Goal: Navigation & Orientation: Find specific page/section

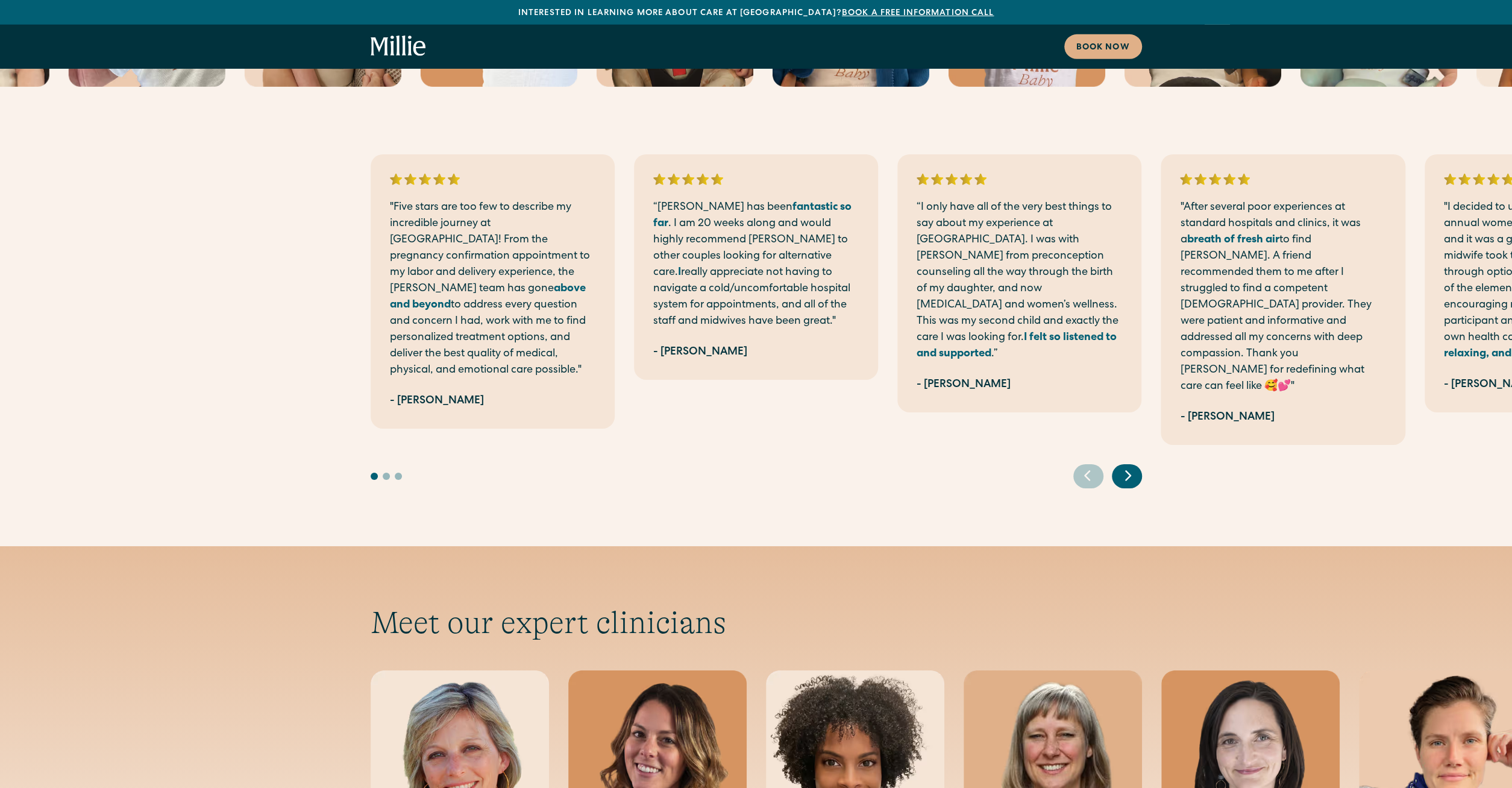
scroll to position [4075, 0]
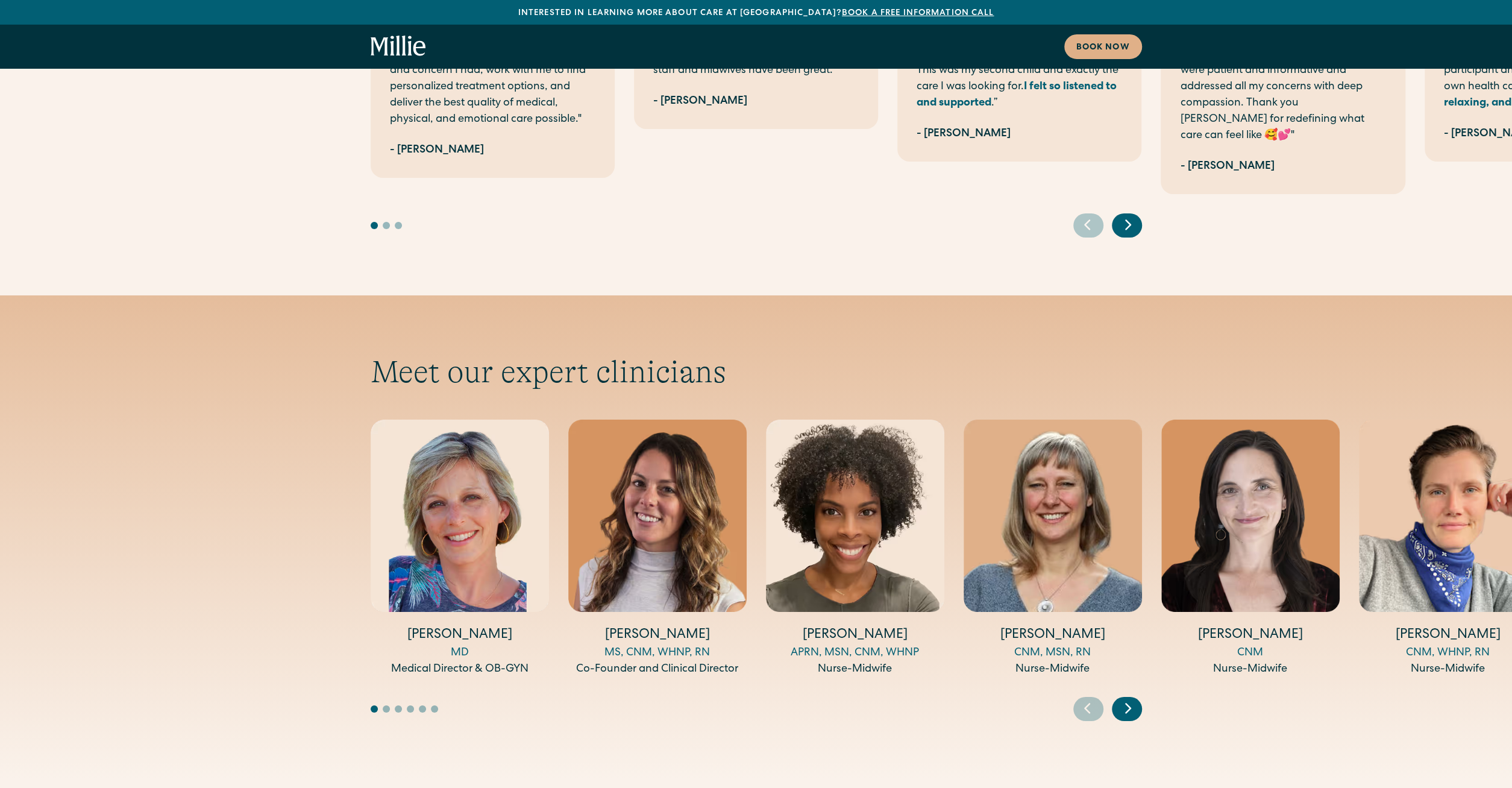
click at [1124, 699] on icon "Next slide" at bounding box center [1128, 708] width 18 height 19
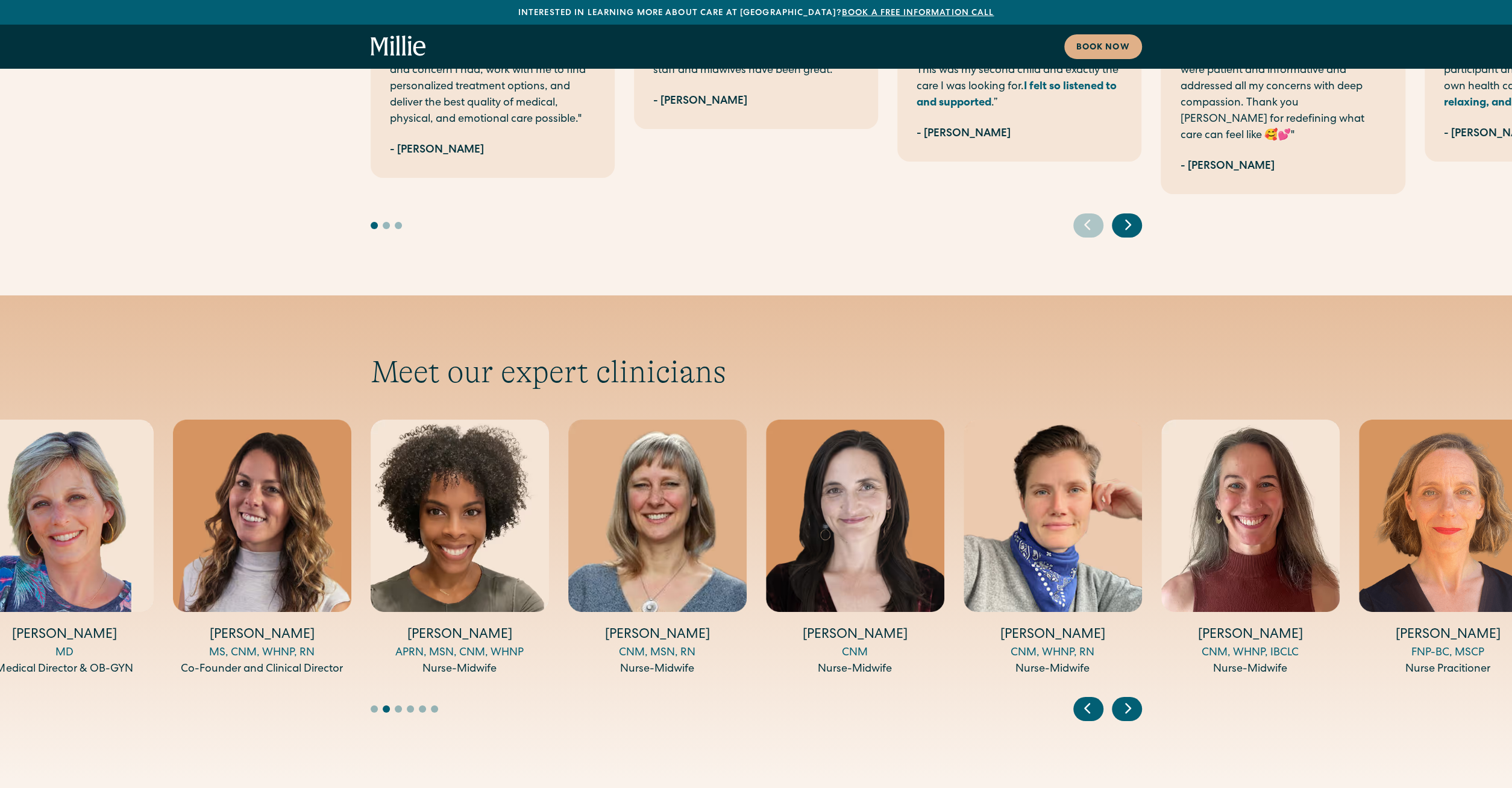
click at [1124, 699] on icon "Next slide" at bounding box center [1128, 708] width 18 height 19
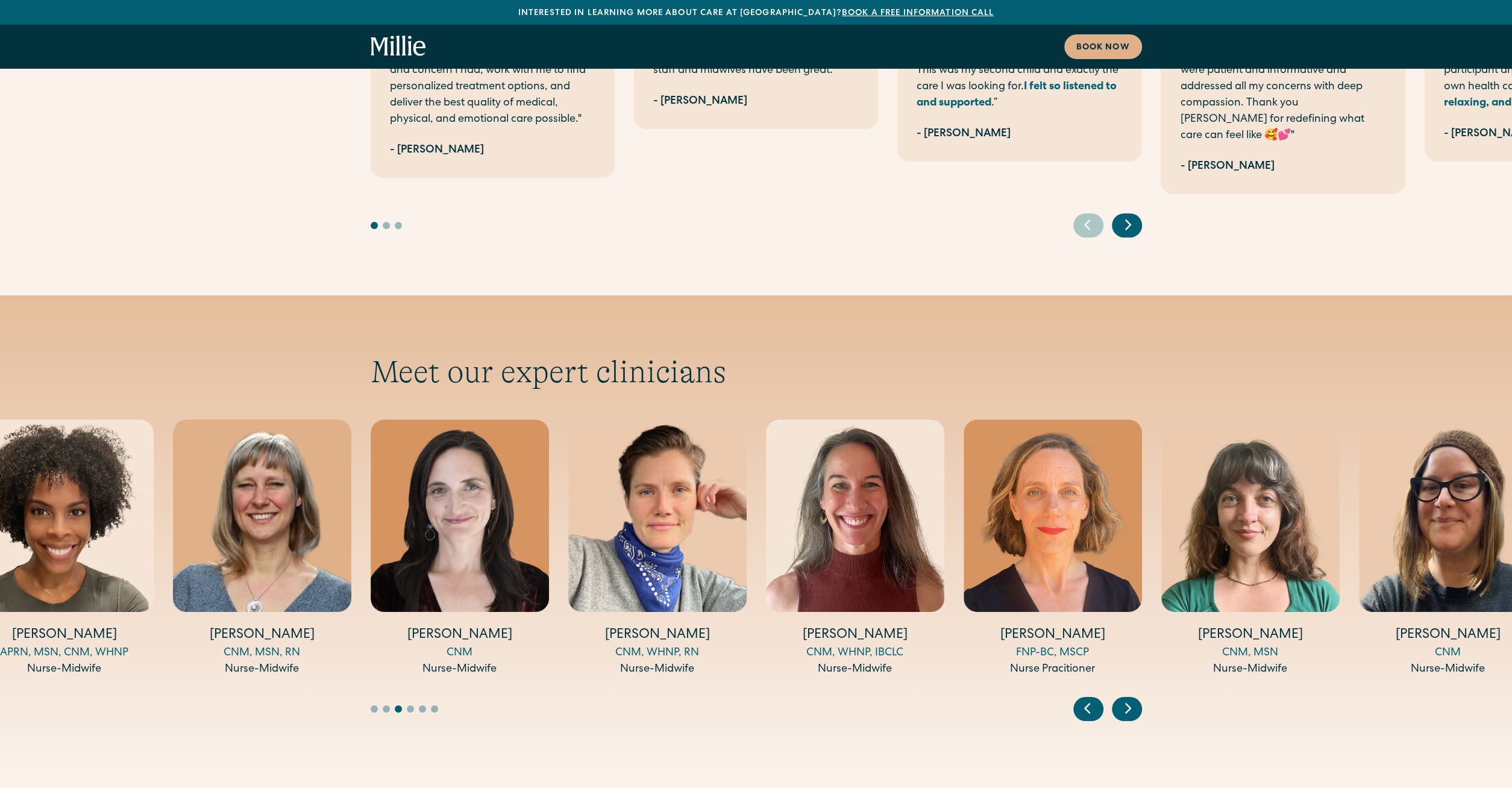
click at [1124, 699] on icon "Next slide" at bounding box center [1128, 708] width 18 height 19
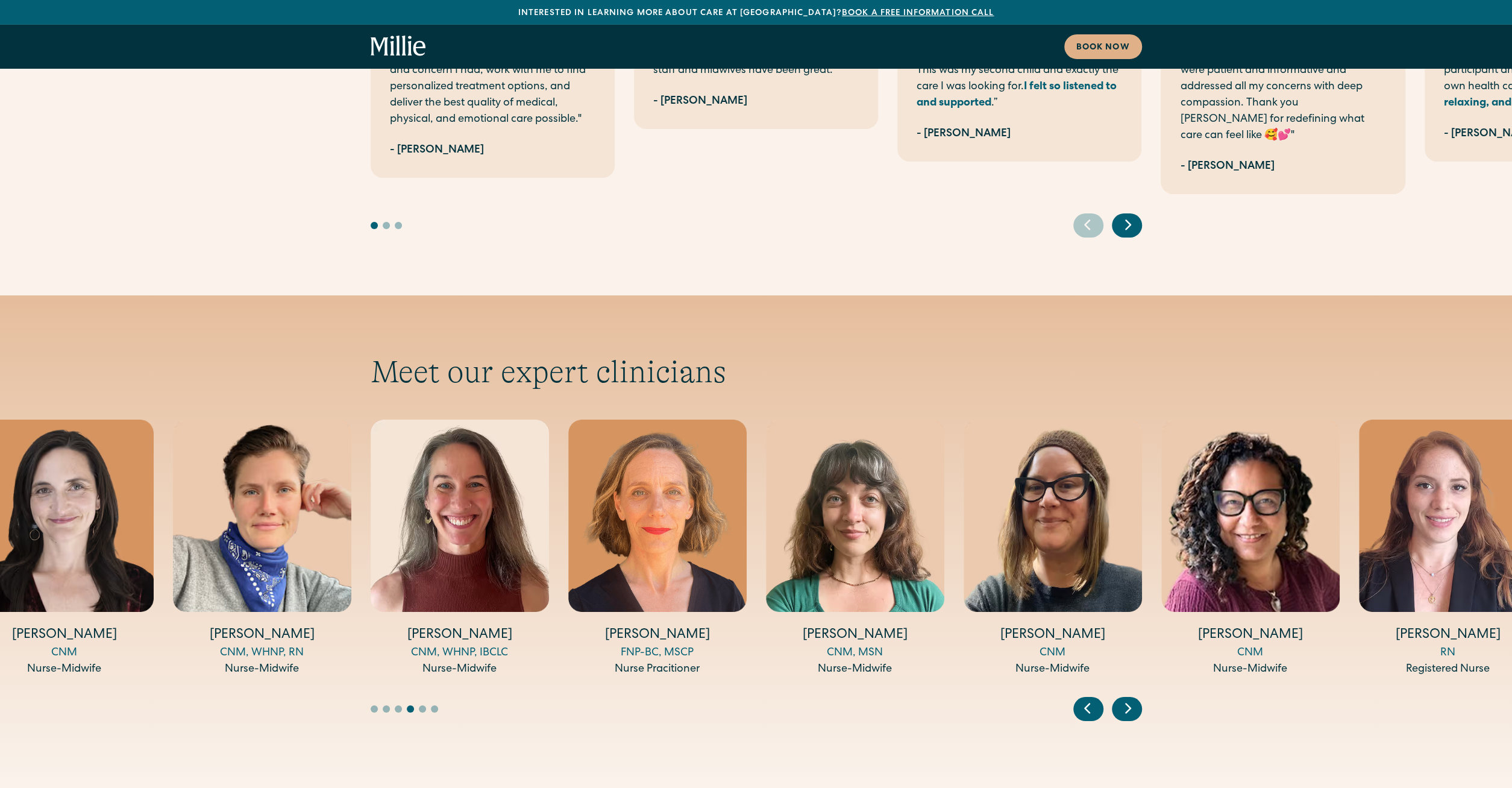
click at [1124, 699] on icon "Next slide" at bounding box center [1128, 708] width 18 height 19
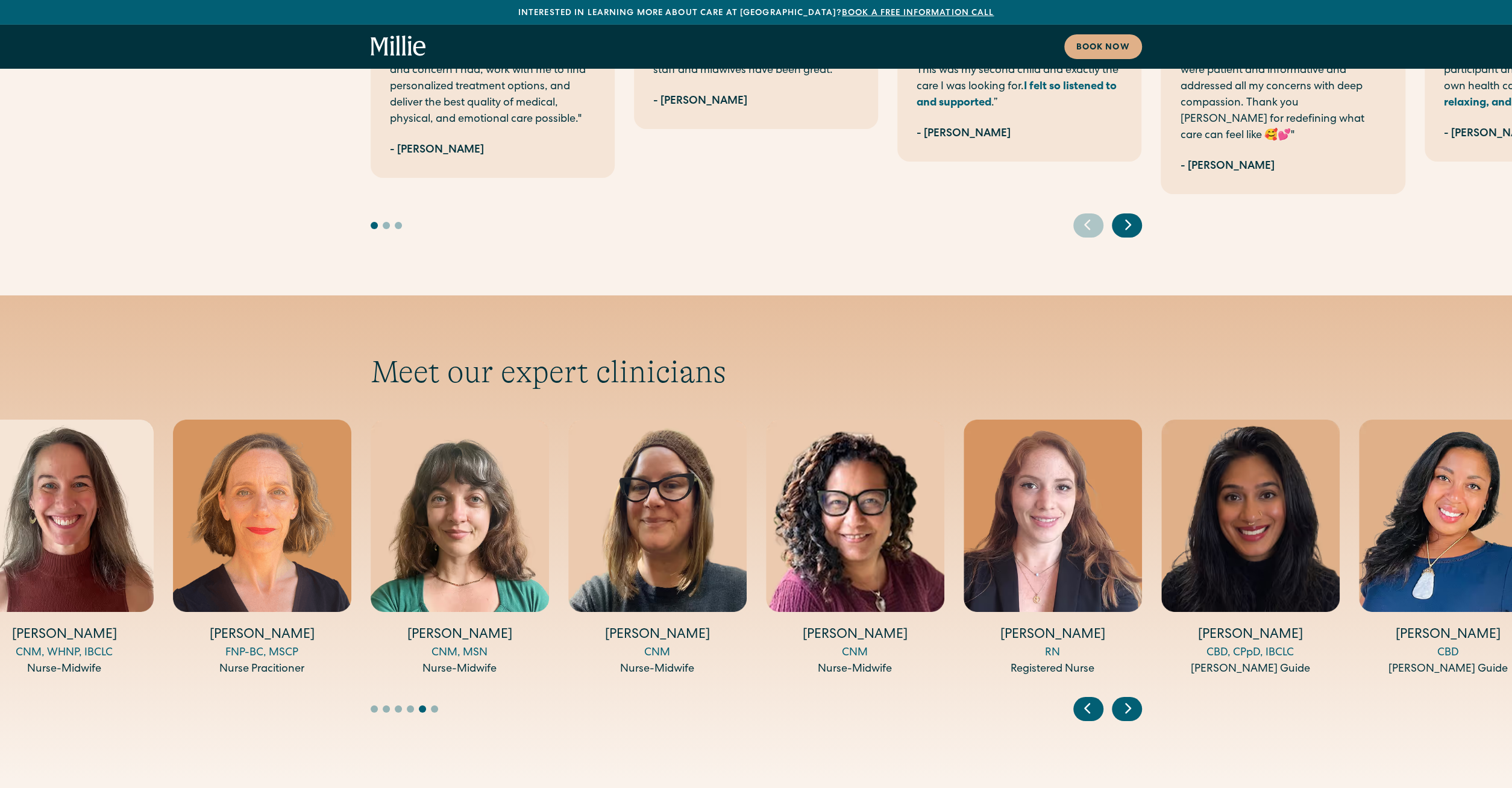
click at [1124, 699] on icon "Next slide" at bounding box center [1128, 708] width 18 height 19
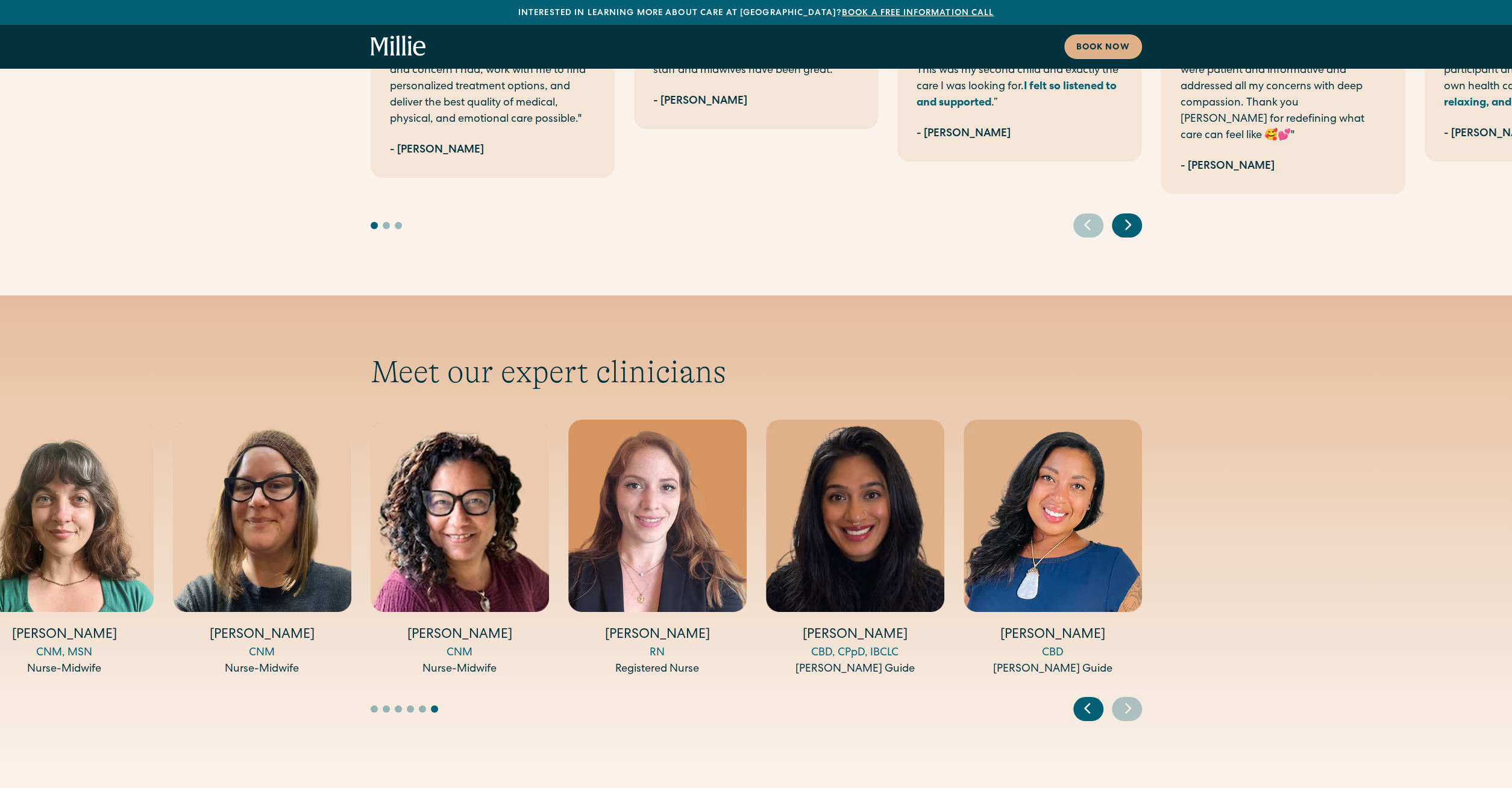
click at [1092, 699] on icon "Previous slide" at bounding box center [1087, 708] width 18 height 19
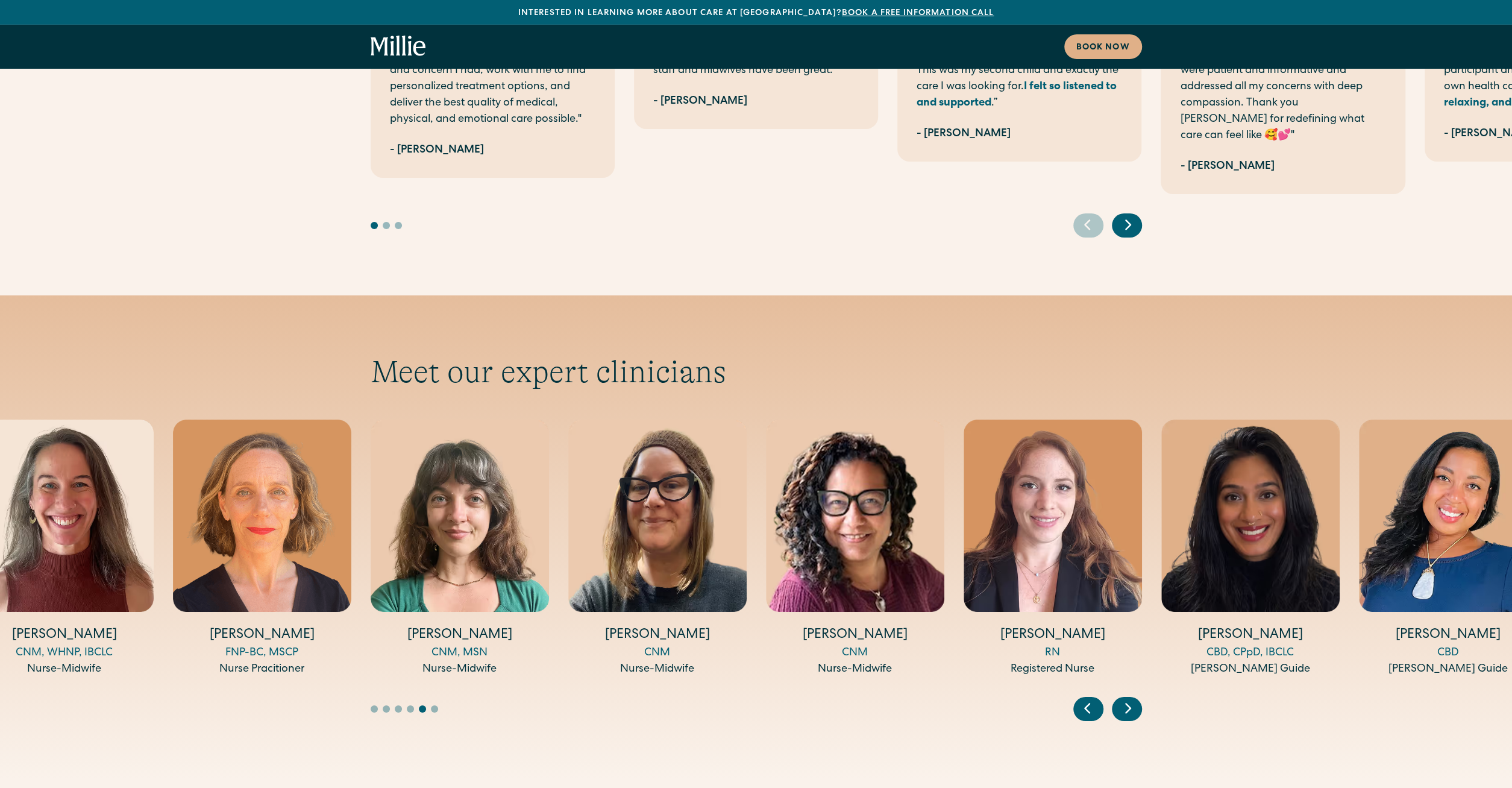
click at [1092, 699] on icon "Previous slide" at bounding box center [1087, 708] width 18 height 19
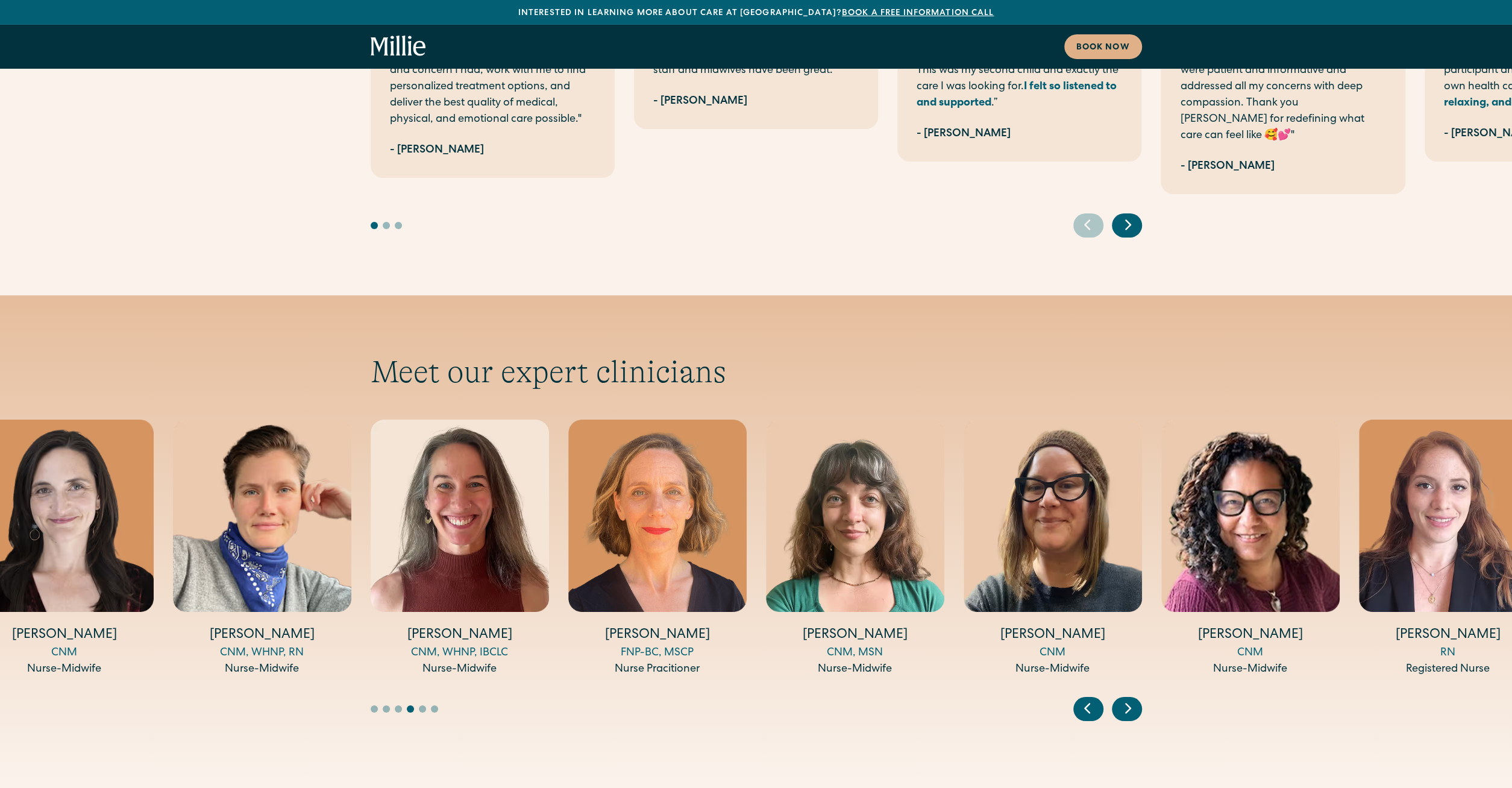
click at [1092, 699] on icon "Previous slide" at bounding box center [1087, 708] width 18 height 19
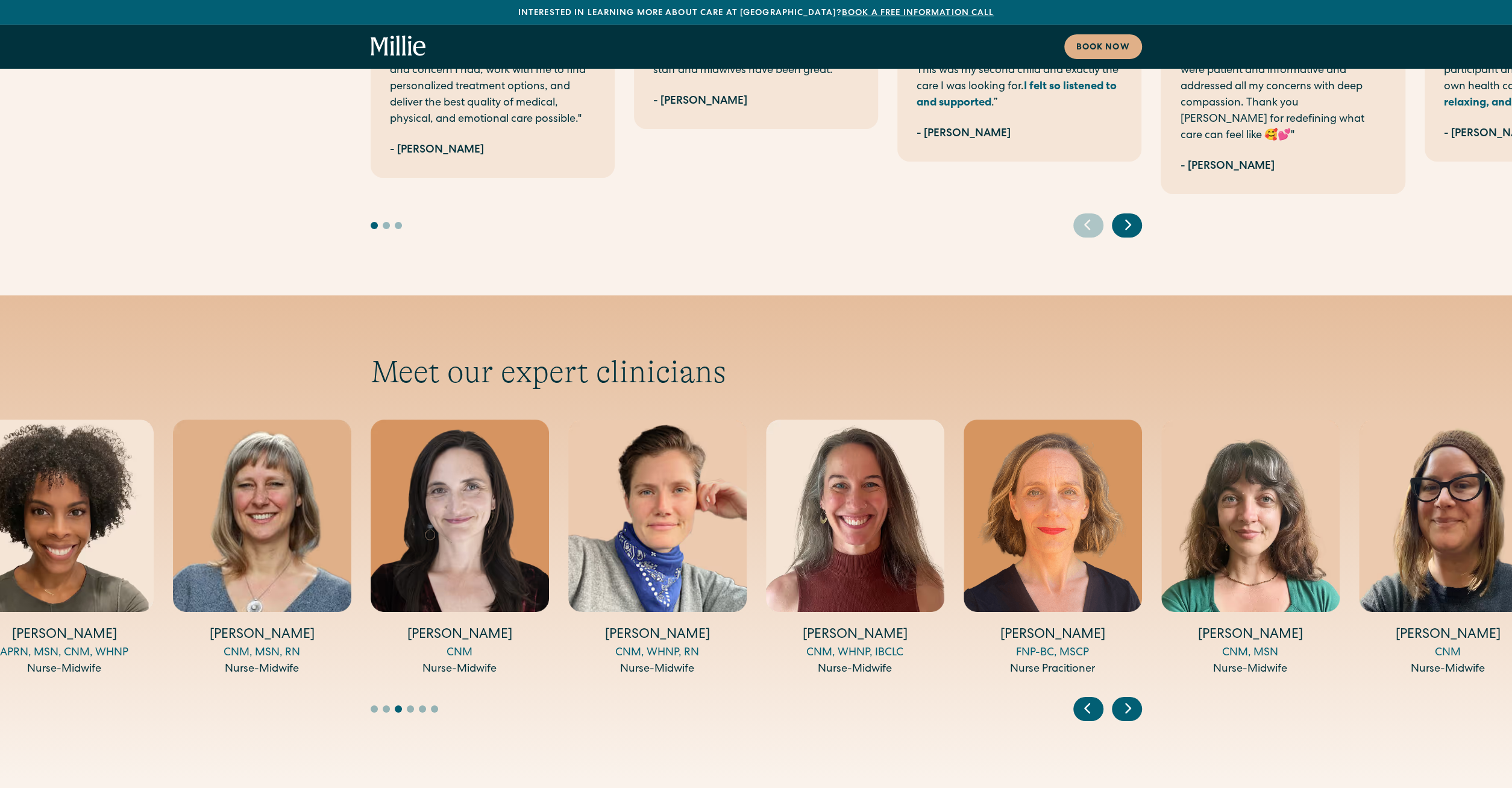
click at [1092, 699] on icon "Previous slide" at bounding box center [1087, 708] width 18 height 19
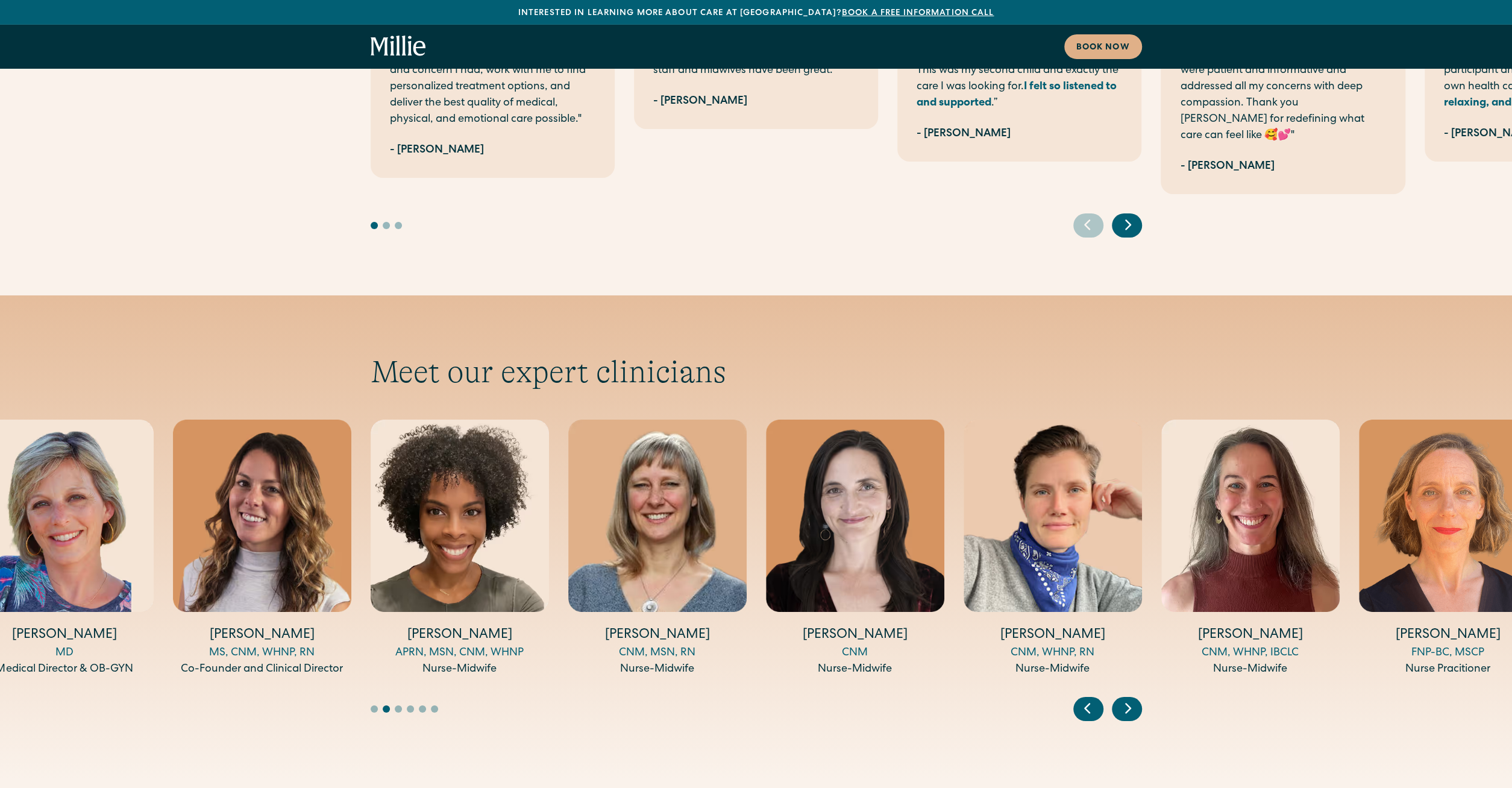
scroll to position [4079, 0]
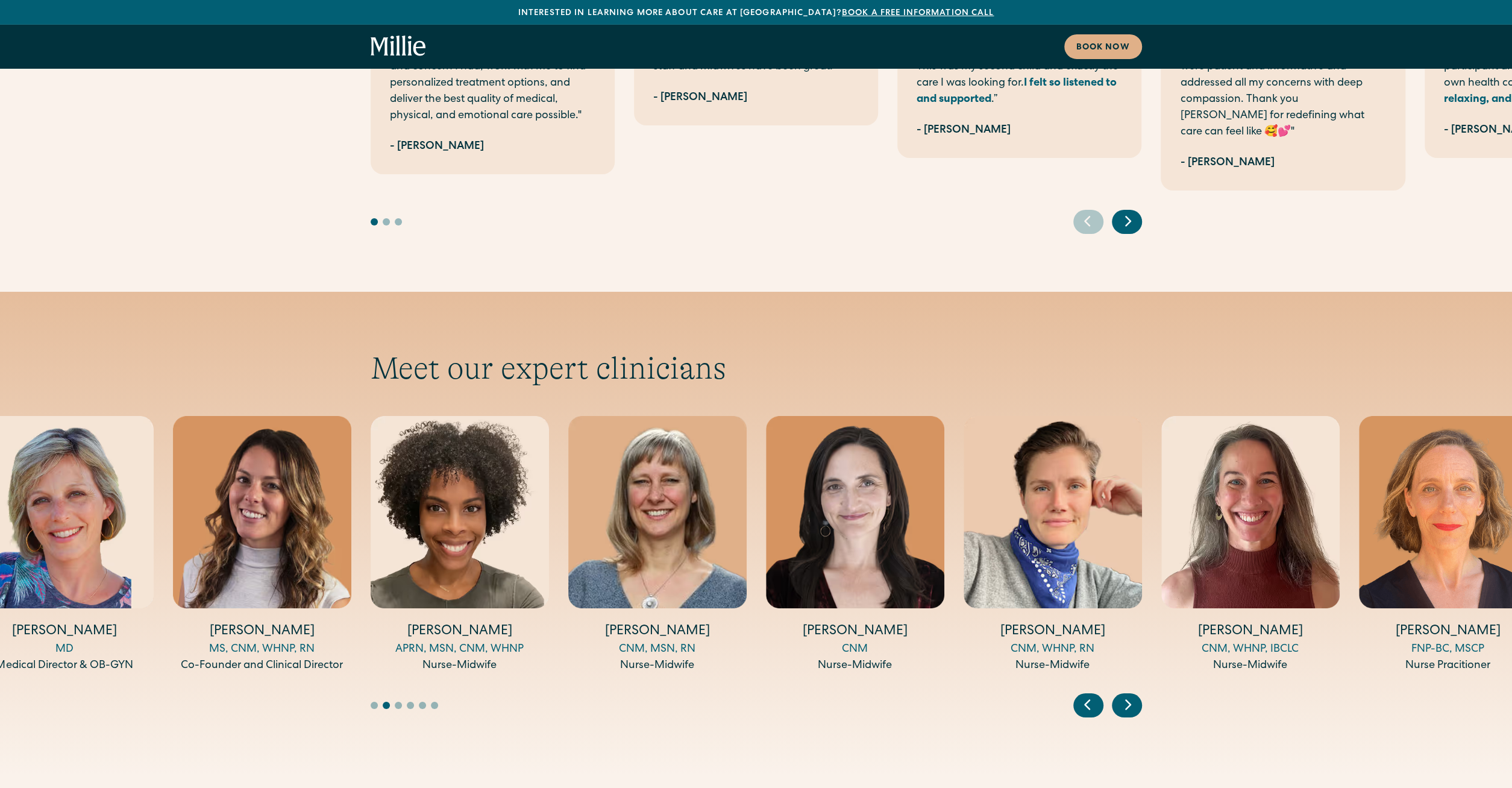
click at [1092, 695] on icon "Previous slide" at bounding box center [1087, 705] width 18 height 19
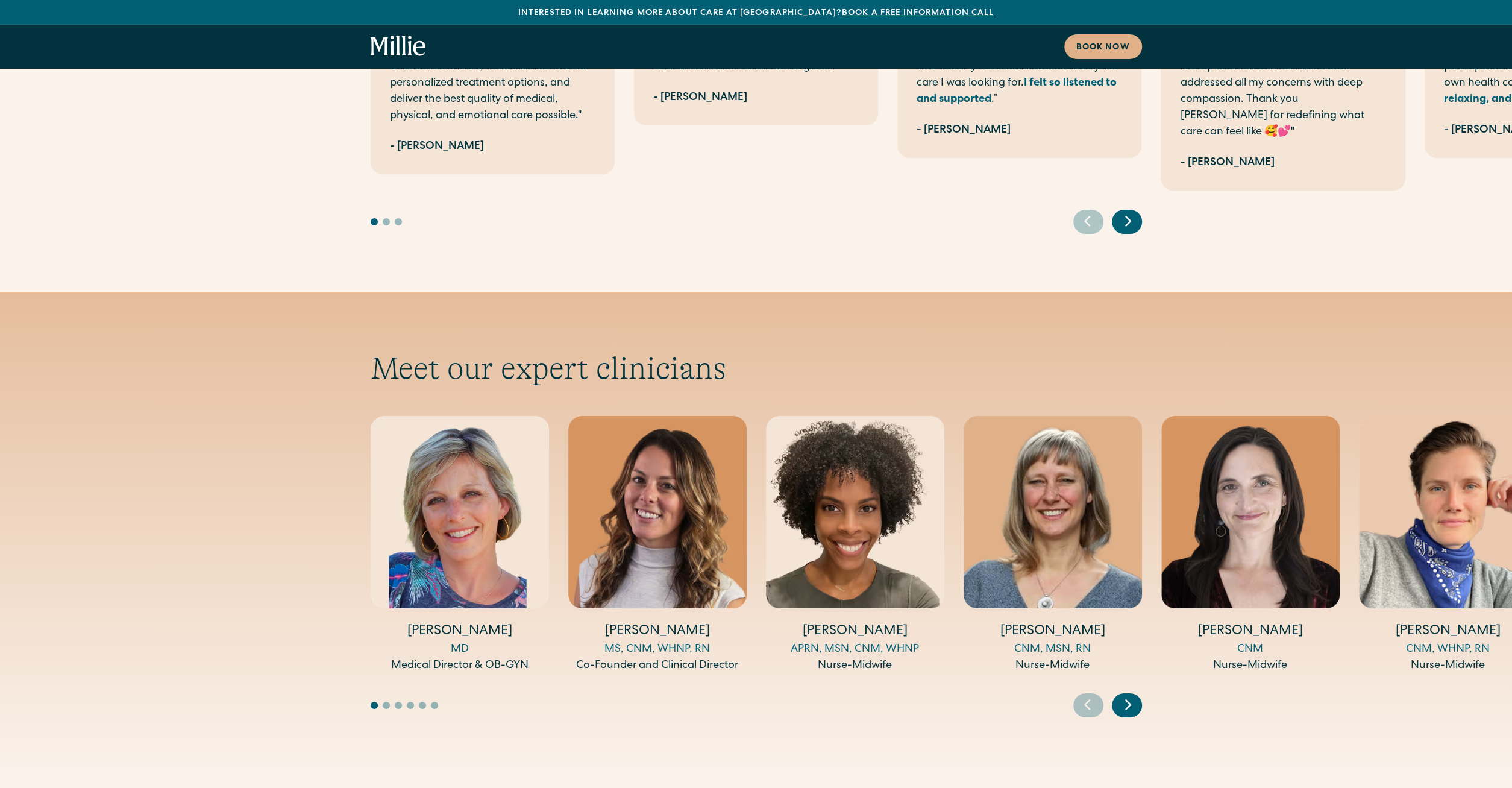
click at [1092, 695] on icon "Previous slide" at bounding box center [1087, 705] width 18 height 19
